Goal: Information Seeking & Learning: Learn about a topic

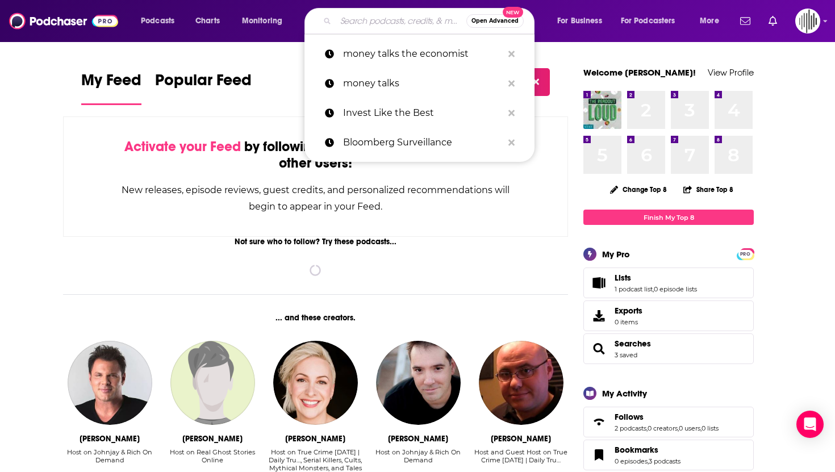
click at [379, 22] on input "Search podcasts, credits, & more..." at bounding box center [401, 21] width 131 height 18
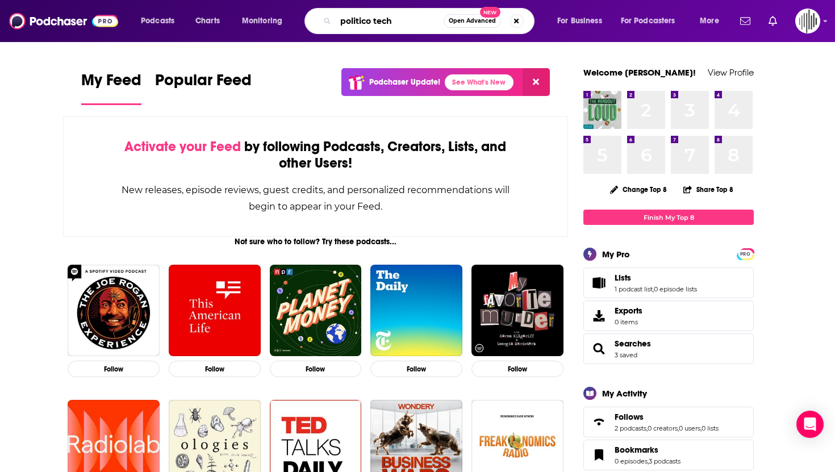
type input "politico tech"
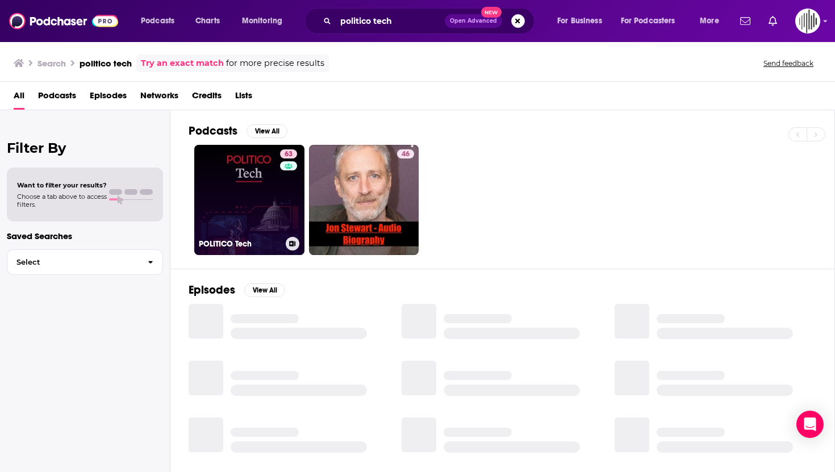
click at [257, 205] on link "63 POLITICO Tech" at bounding box center [249, 200] width 110 height 110
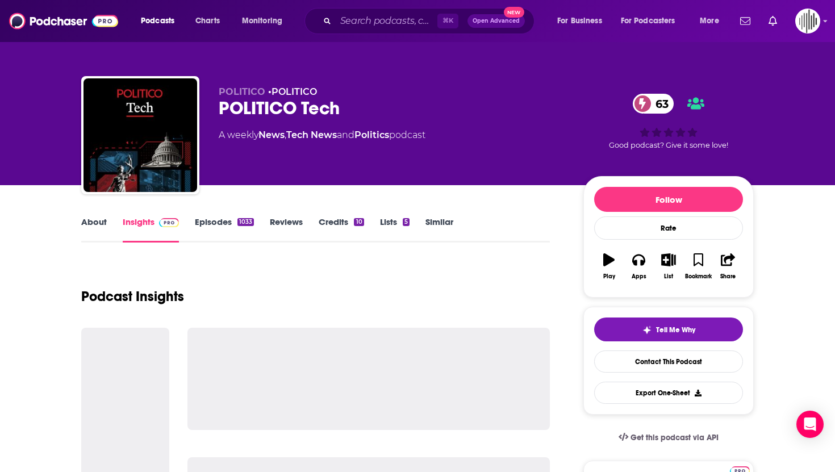
click at [223, 227] on link "Episodes 1033" at bounding box center [224, 230] width 59 height 26
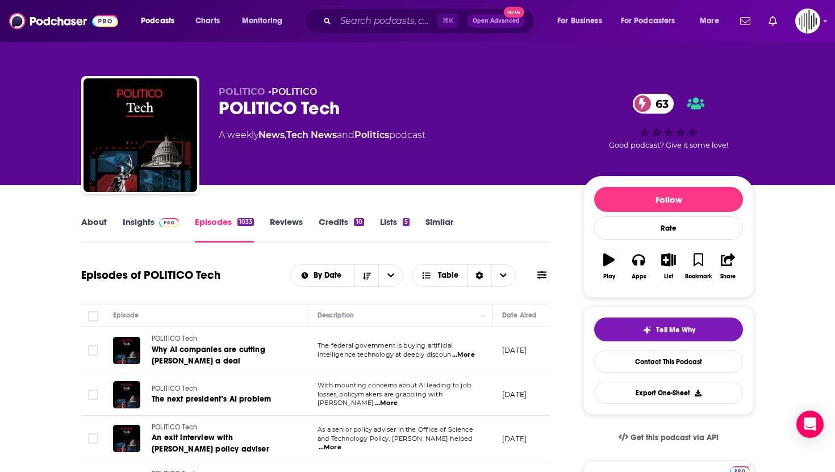
click at [538, 278] on icon at bounding box center [542, 275] width 9 height 8
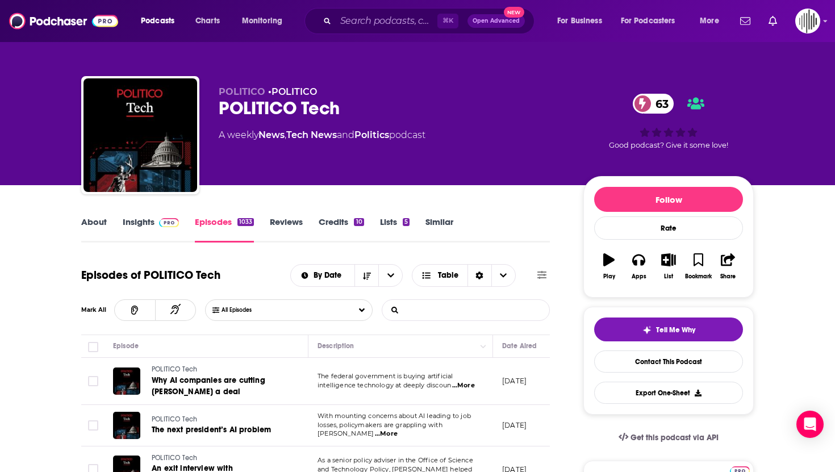
click at [436, 309] on input "List Search Input" at bounding box center [441, 310] width 119 height 20
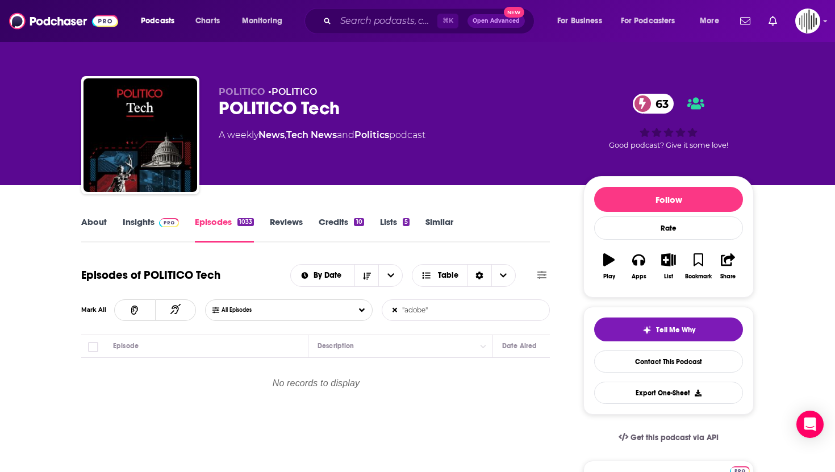
type input ""adobe""
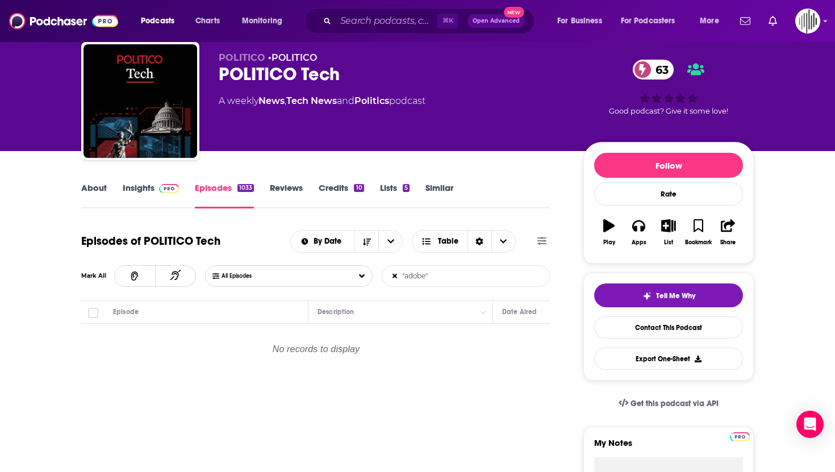
scroll to position [89, 0]
